Goal: Navigation & Orientation: Find specific page/section

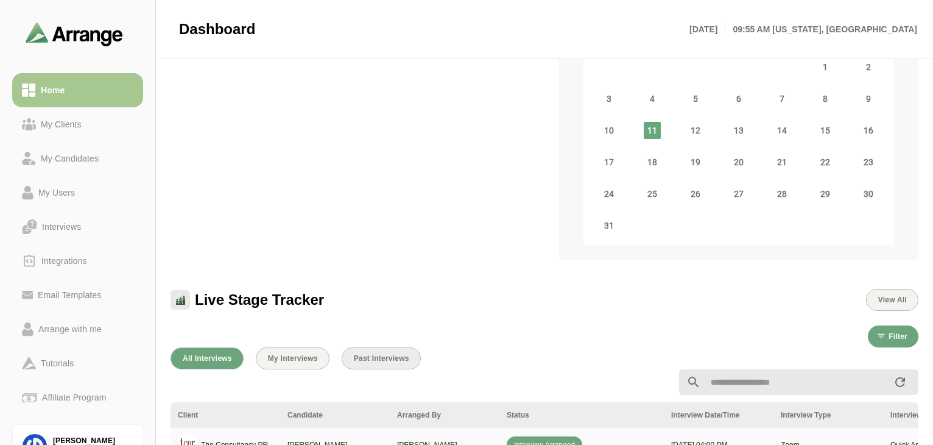
scroll to position [305, 0]
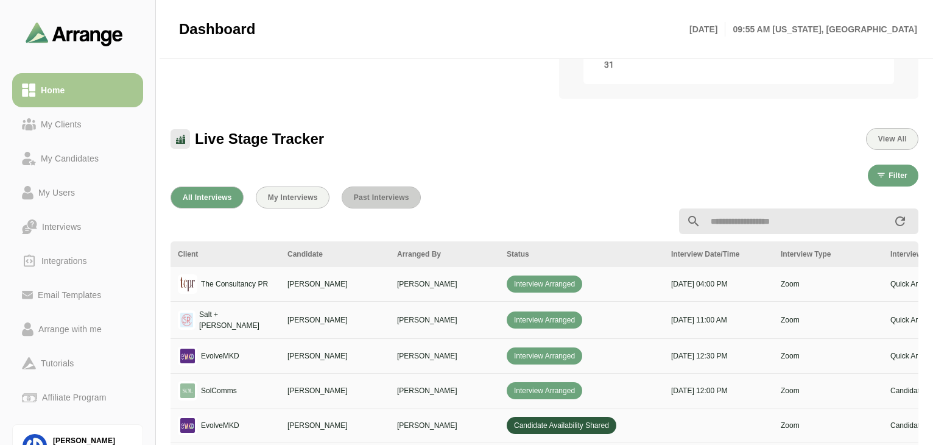
click at [390, 195] on span "Past Interviews" at bounding box center [381, 197] width 56 height 9
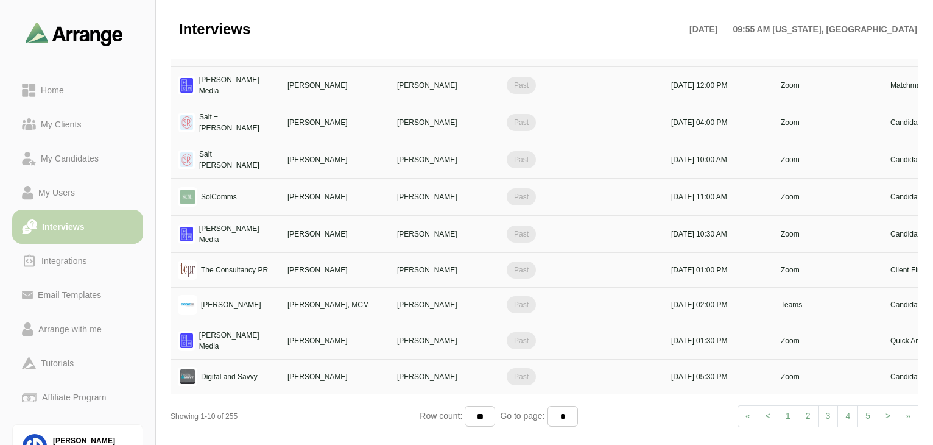
click at [100, 234] on div "Interviews" at bounding box center [77, 226] width 111 height 15
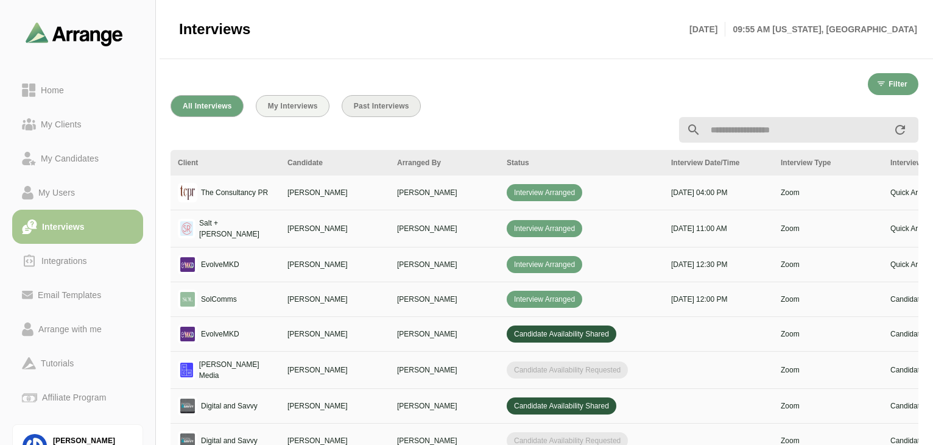
click at [375, 104] on span "Past Interviews" at bounding box center [381, 106] width 56 height 9
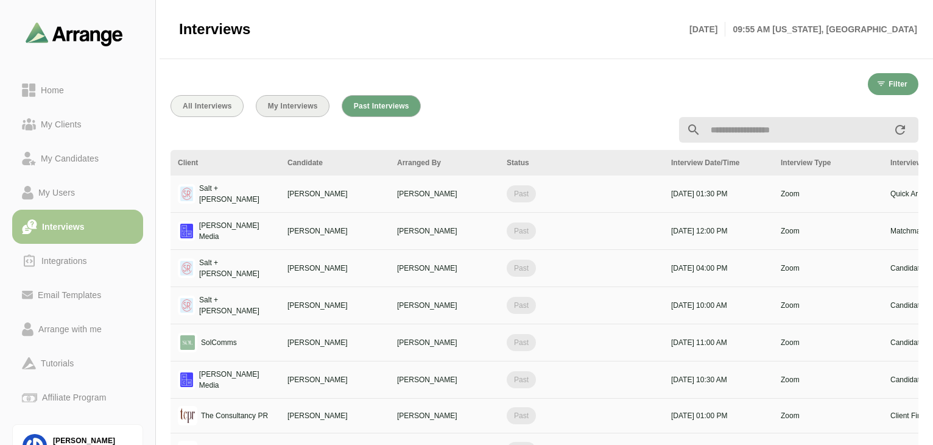
click at [300, 105] on span "My Interviews" at bounding box center [292, 106] width 51 height 9
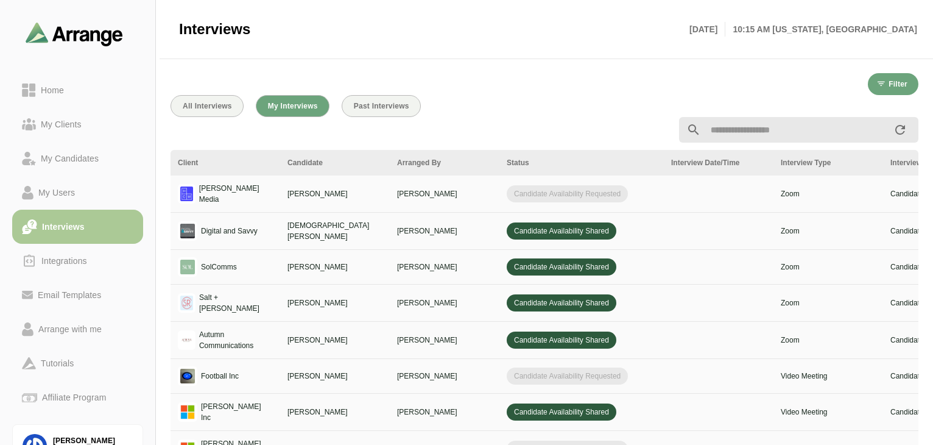
click at [83, 220] on div "Interviews" at bounding box center [63, 226] width 52 height 15
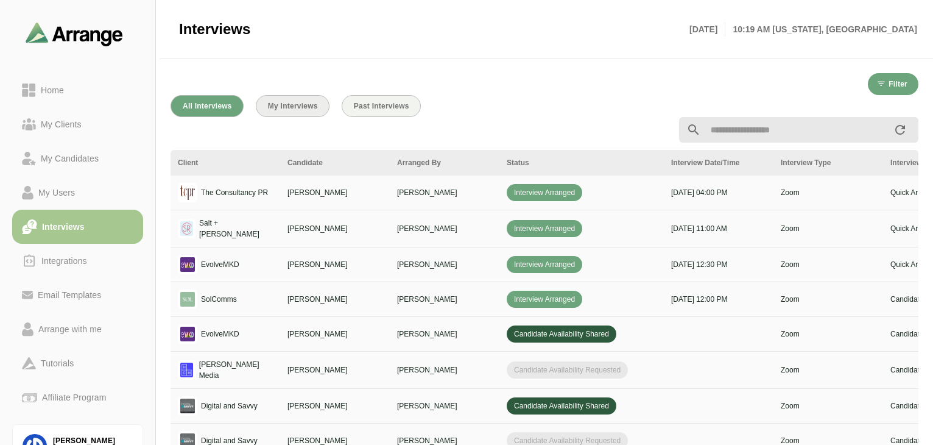
click at [317, 105] on span "My Interviews" at bounding box center [292, 106] width 51 height 9
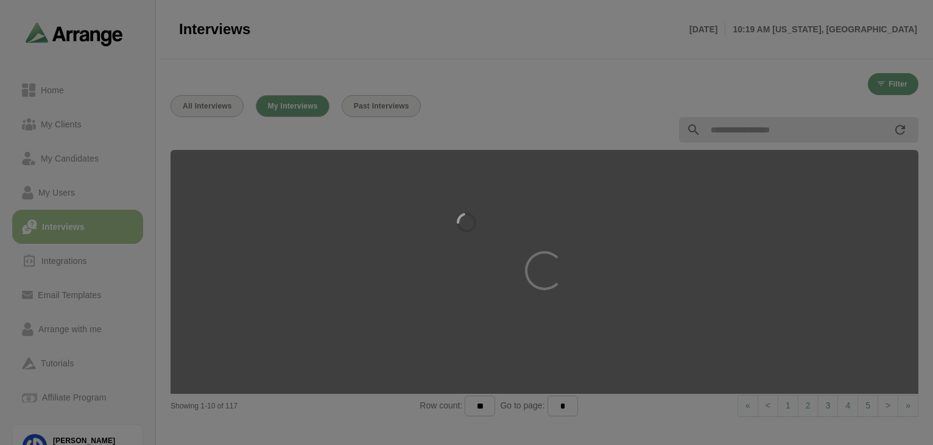
click at [368, 105] on div at bounding box center [466, 222] width 933 height 445
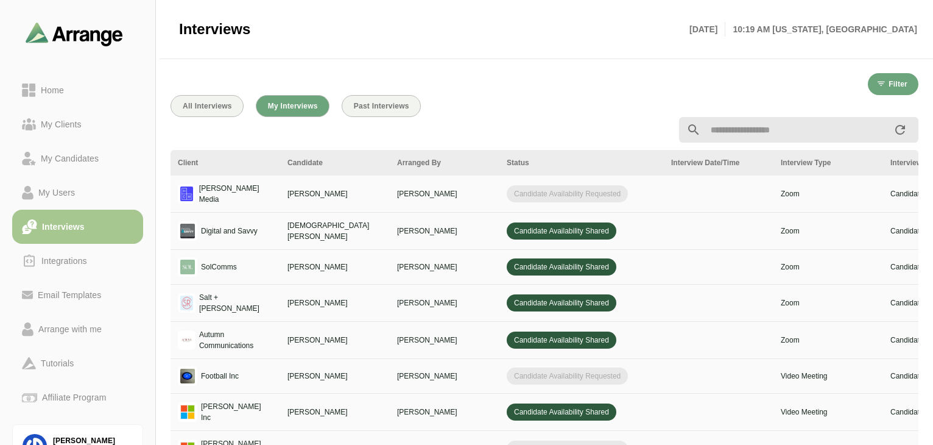
click at [222, 110] on div at bounding box center [544, 130] width 763 height 40
click at [212, 107] on span "All Interviews" at bounding box center [207, 106] width 50 height 9
